Goal: Information Seeking & Learning: Learn about a topic

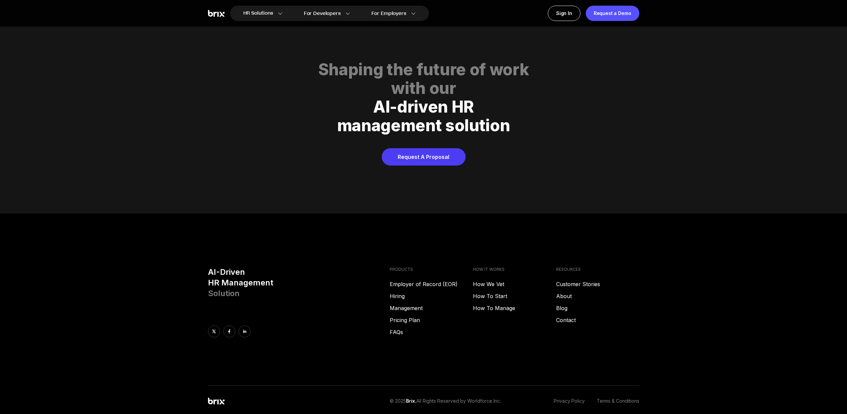
scroll to position [3282, 0]
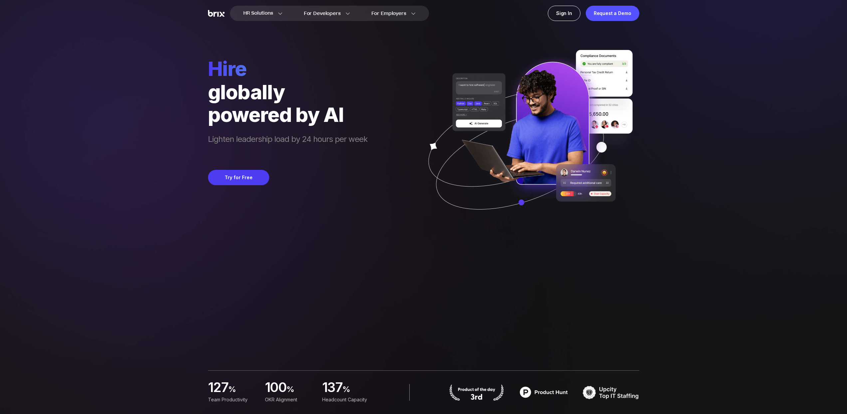
click at [156, 150] on div "HR Solutions HR Solutions Recruiter HR Assistant Global Talent Network Onboardi…" at bounding box center [423, 207] width 815 height 414
click at [565, 18] on div "Sign In" at bounding box center [564, 13] width 33 height 15
click at [130, 152] on div "HR Solutions HR Solutions Recruiter HR Assistant Global Talent Network Onboardi…" at bounding box center [423, 207] width 815 height 414
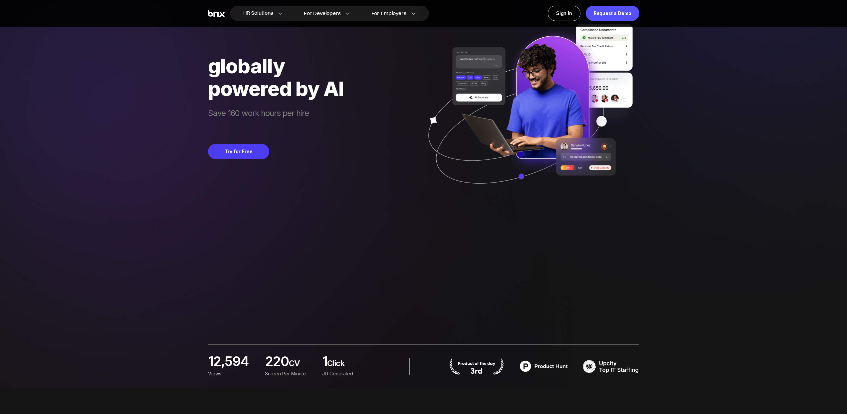
scroll to position [112, 0]
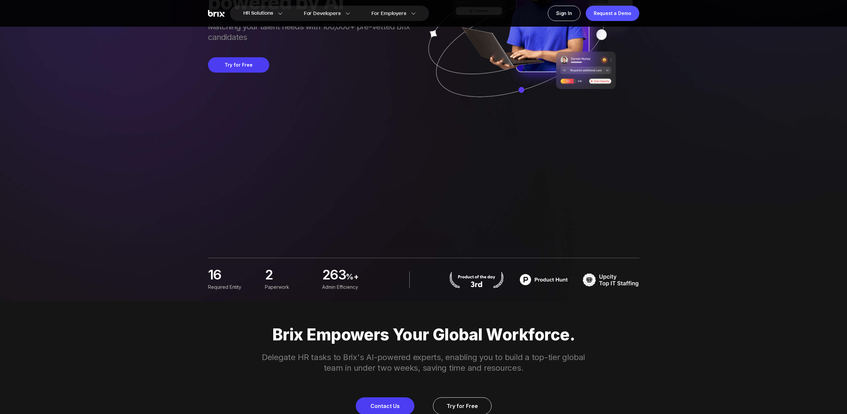
click at [480, 279] on img at bounding box center [476, 279] width 57 height 17
click at [475, 280] on img at bounding box center [476, 279] width 57 height 17
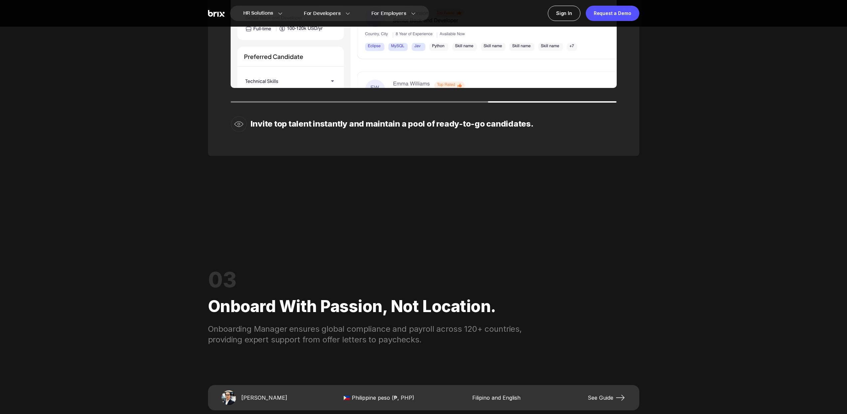
scroll to position [1294, 0]
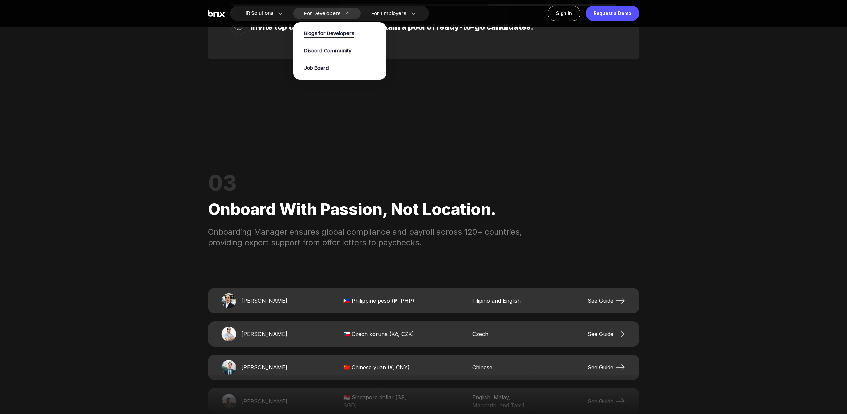
click at [322, 33] on span "Blogs for Developers" at bounding box center [329, 34] width 51 height 8
